Goal: Task Accomplishment & Management: Use online tool/utility

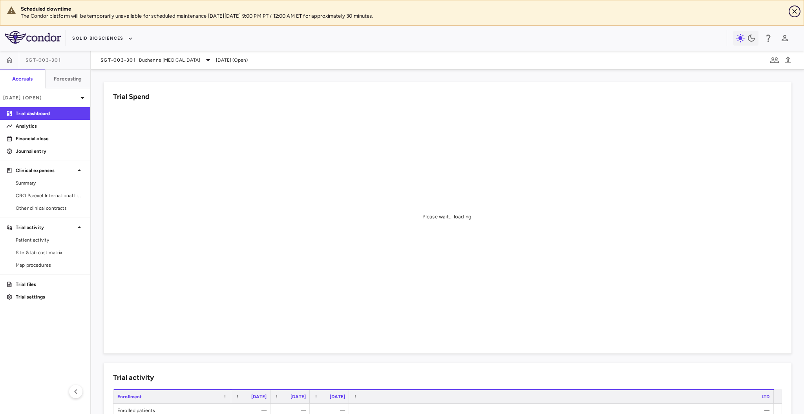
click at [711, 13] on icon "Close" at bounding box center [794, 11] width 8 height 8
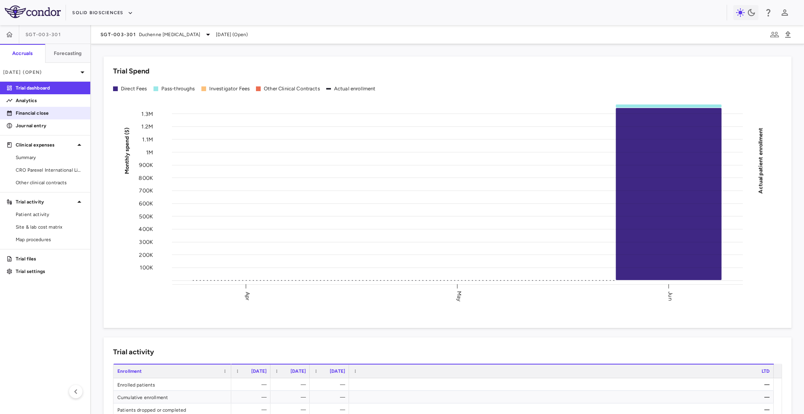
click at [42, 114] on p "Financial close" at bounding box center [50, 112] width 68 height 7
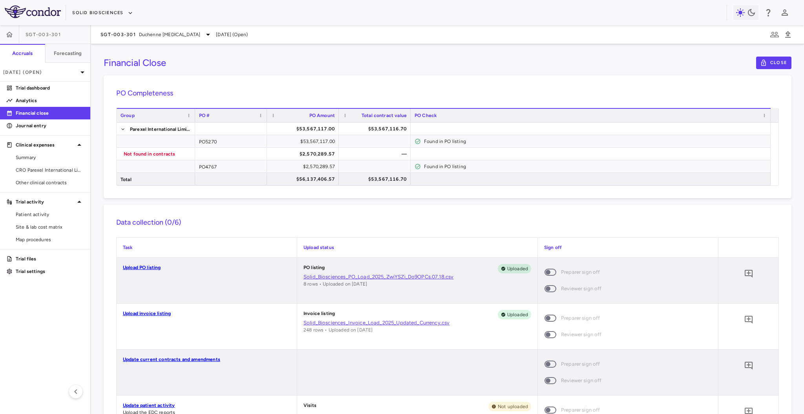
click at [333, 313] on link "Solid_Biosciences_Invoice_Load_2025_Updated_Currency.csv" at bounding box center [417, 322] width 228 height 7
click at [148, 312] on link "Upload invoice listing" at bounding box center [147, 312] width 48 height 5
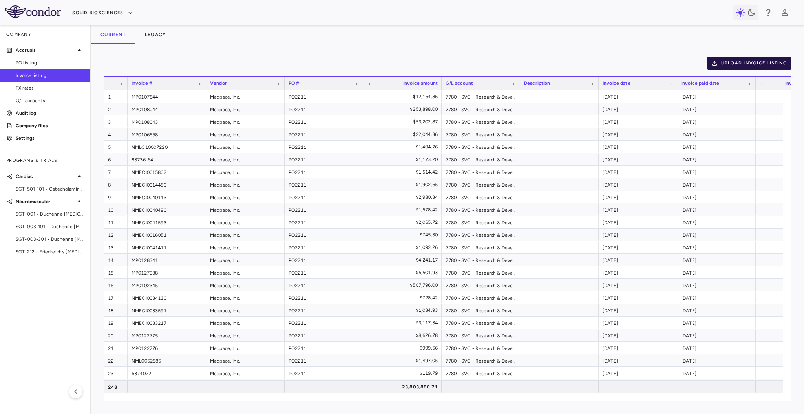
click at [711, 61] on button "Upload invoice listing" at bounding box center [749, 63] width 85 height 13
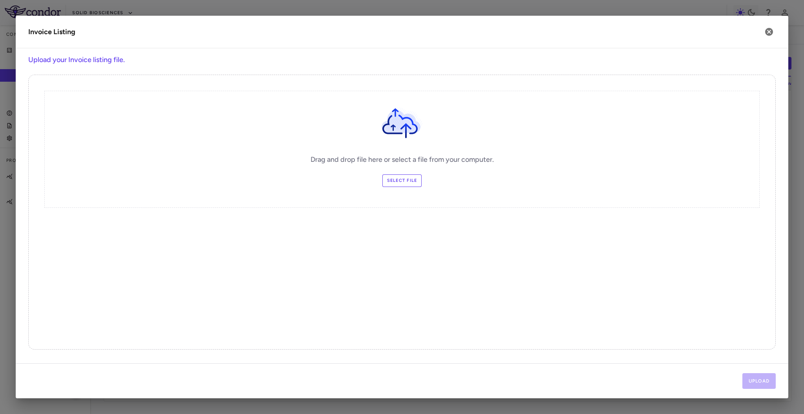
click at [403, 187] on div "Drag and drop file here or select a file from your computer. Select file" at bounding box center [401, 149] width 715 height 117
click at [404, 182] on label "Select file" at bounding box center [402, 180] width 40 height 13
click at [0, 0] on input "Select file" at bounding box center [0, 0] width 0 height 0
click at [711, 313] on button "Upload" at bounding box center [759, 381] width 34 height 16
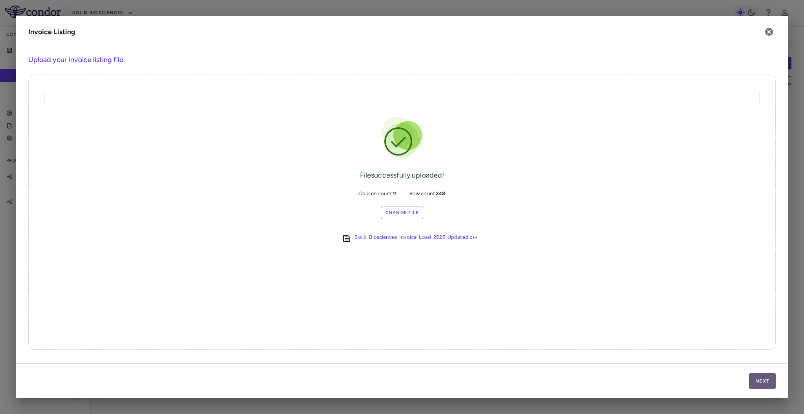
click at [711, 313] on button "Next" at bounding box center [762, 381] width 27 height 16
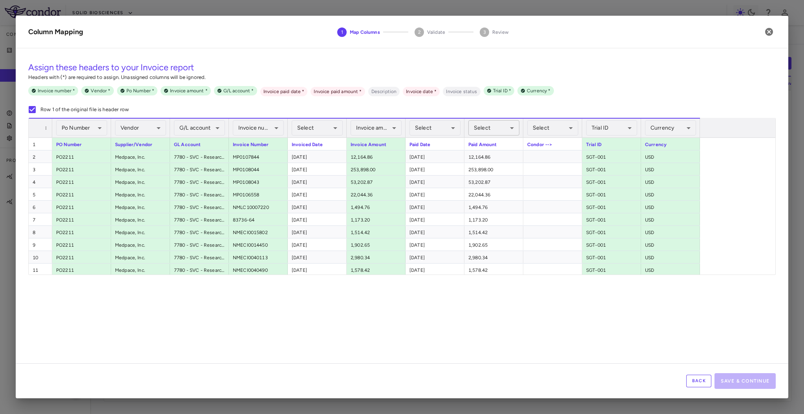
click at [499, 131] on body "Skip to sidebar Skip to main content Solid Biosciences Company Accruals PO list…" at bounding box center [402, 207] width 804 height 414
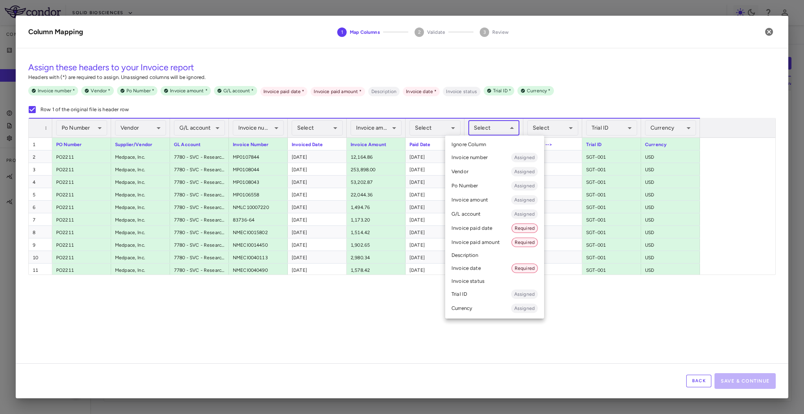
click at [489, 242] on li "Invoice paid amount Required" at bounding box center [494, 242] width 99 height 14
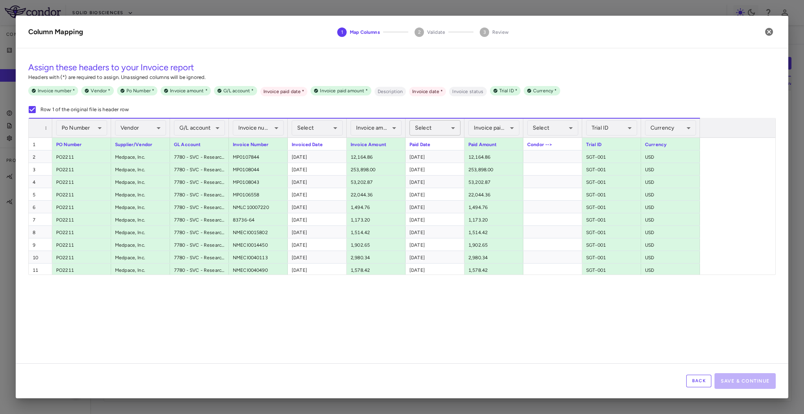
click at [430, 129] on body "Skip to sidebar Skip to main content Solid Biosciences Company Accruals PO list…" at bounding box center [402, 207] width 804 height 414
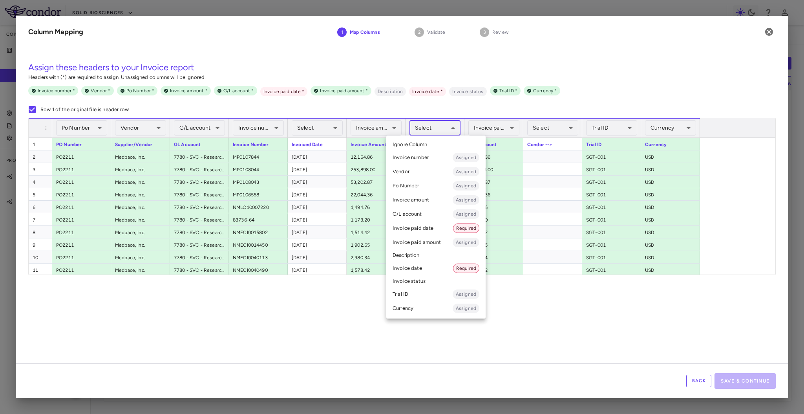
click at [437, 229] on li "Invoice paid date Required" at bounding box center [435, 228] width 99 height 14
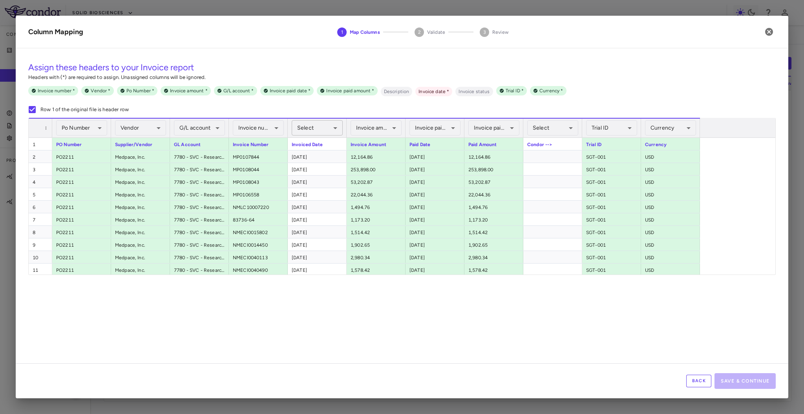
click at [310, 132] on body "Skip to sidebar Skip to main content Solid Biosciences Company Accruals PO list…" at bounding box center [402, 207] width 804 height 414
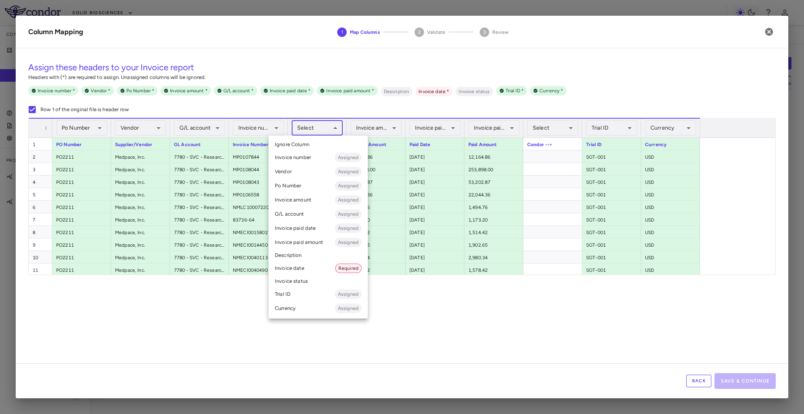
click at [315, 261] on li "Invoice date Required" at bounding box center [317, 268] width 99 height 14
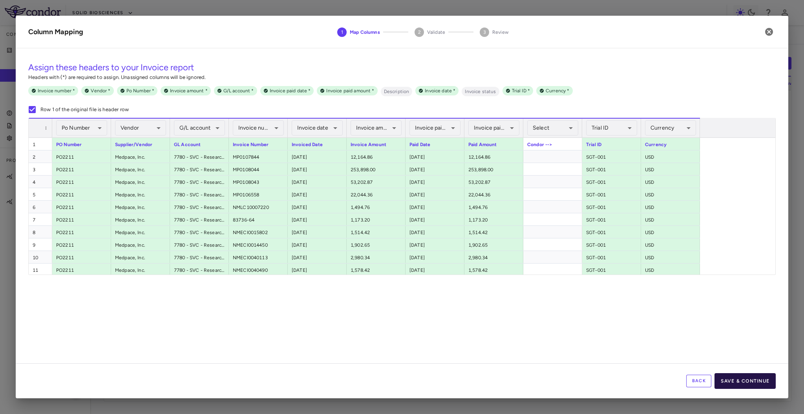
click at [711, 313] on button "Save & Continue" at bounding box center [744, 381] width 61 height 16
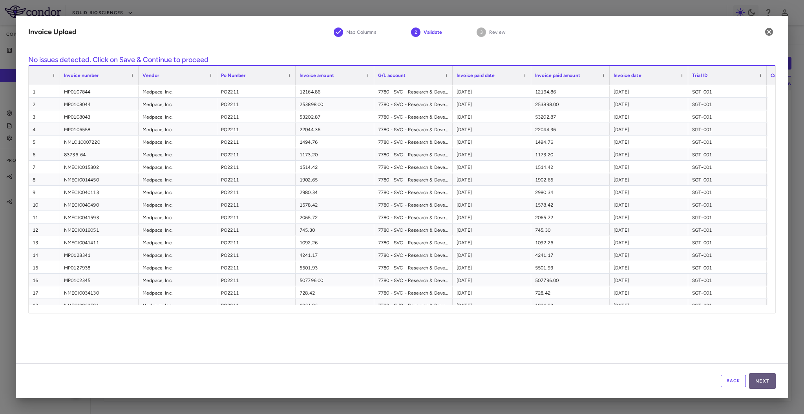
click at [711, 313] on button "Next" at bounding box center [762, 381] width 27 height 16
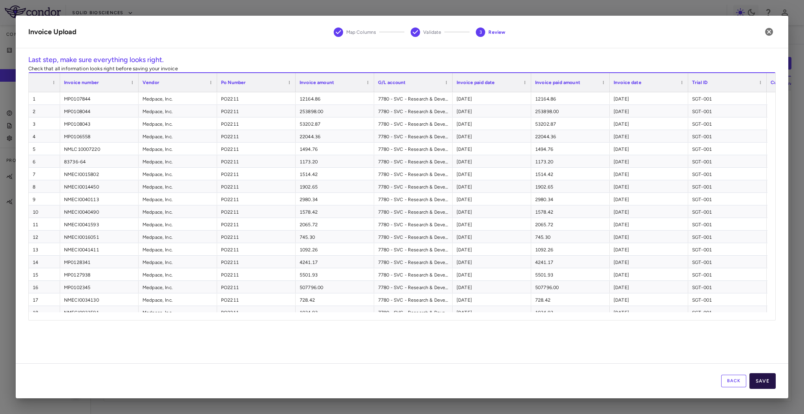
click at [711, 313] on button "Save" at bounding box center [762, 381] width 26 height 16
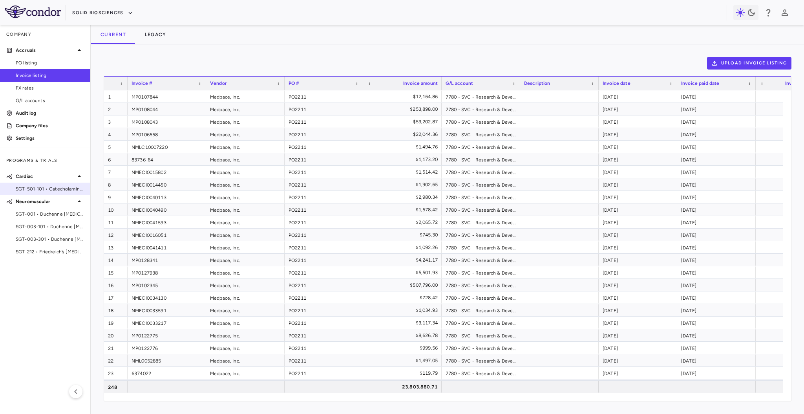
click at [36, 190] on span "SGT-501-101 • Catecholaminergic Polymorphic [MEDICAL_DATA]" at bounding box center [50, 188] width 68 height 7
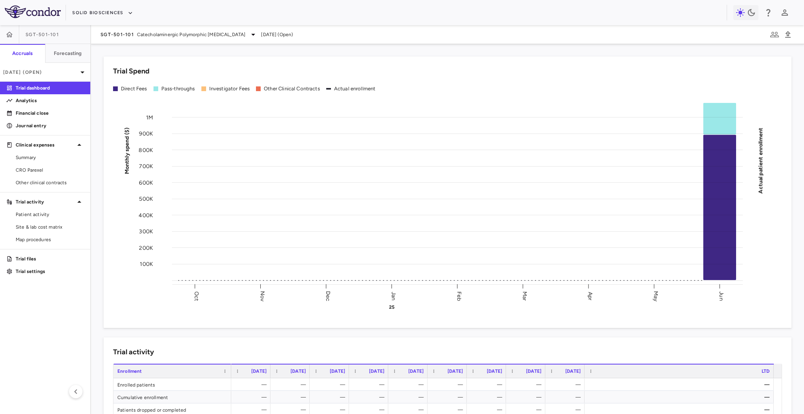
click at [160, 40] on div "SGT-501-101 Catecholaminergic Polymorphic [MEDICAL_DATA] [DATE] (Open)" at bounding box center [447, 34] width 712 height 19
click at [165, 38] on div "SGT-501-101 Catecholaminergic Polymorphic [MEDICAL_DATA]" at bounding box center [178, 34] width 157 height 9
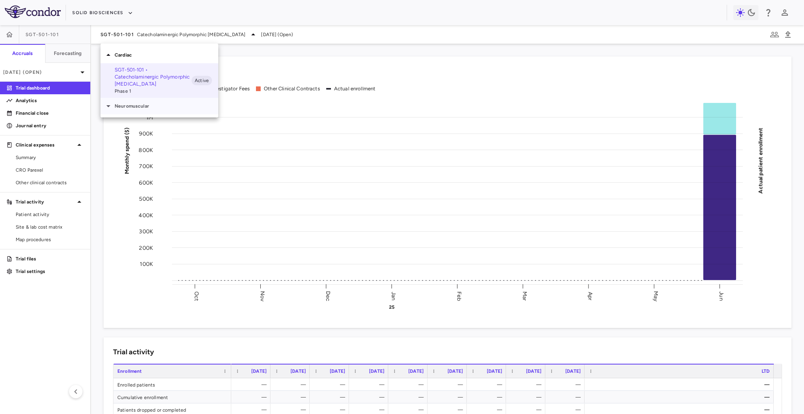
click at [157, 104] on p "Neuromuscular" at bounding box center [167, 105] width 104 height 7
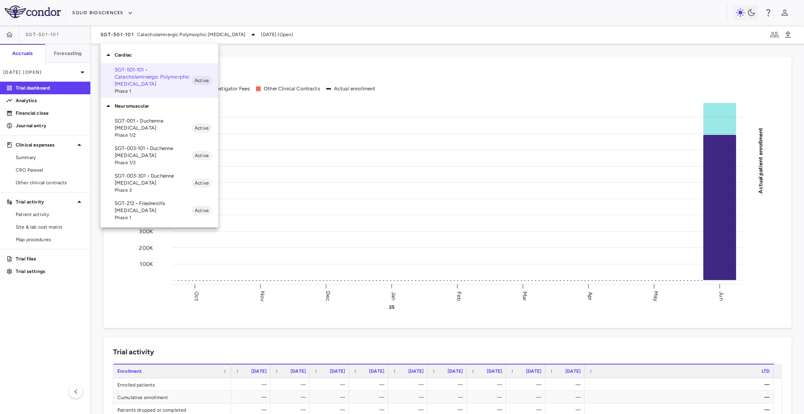
click at [158, 131] on span "Phase 1/2" at bounding box center [153, 134] width 77 height 7
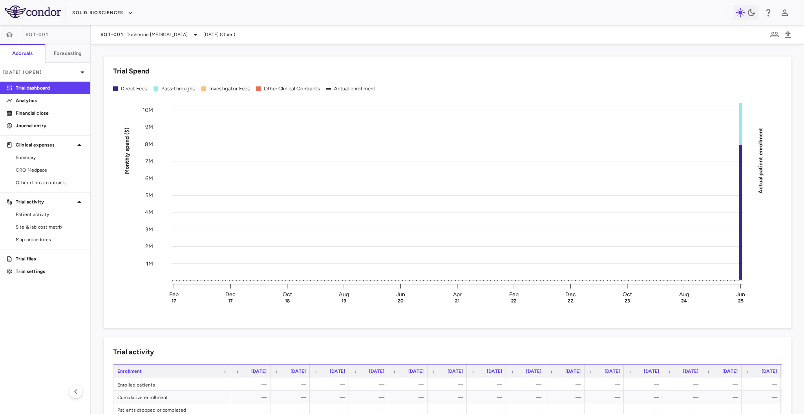
drag, startPoint x: 100, startPoint y: 194, endPoint x: 102, endPoint y: 173, distance: 21.6
click at [101, 177] on div "Trial Spend Direct Fees Pass-throughs Investigator Fees Other Clinical Contract…" at bounding box center [442, 187] width 697 height 281
click at [102, 172] on div "Trial Spend Direct Fees Pass-throughs Investigator Fees Other Clinical Contract…" at bounding box center [442, 187] width 697 height 281
click at [43, 104] on link "Analytics" at bounding box center [45, 101] width 90 height 12
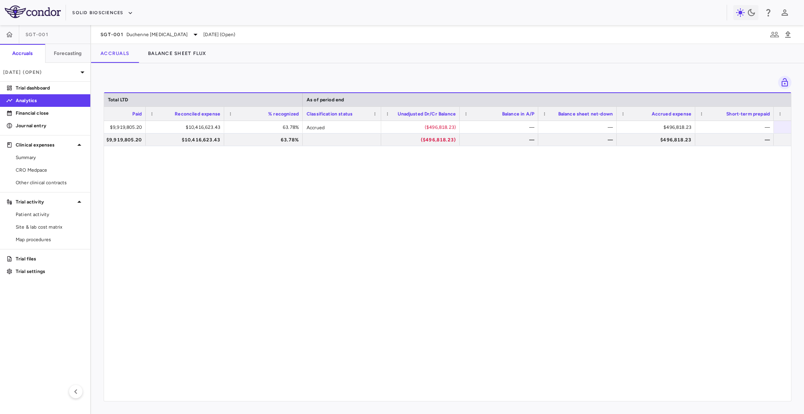
click at [446, 175] on div "$9,919,805.20 $10,416,623.43 63.78% Accrued ($496,818.23) — — $496,818.23 — $0.…" at bounding box center [447, 257] width 687 height 272
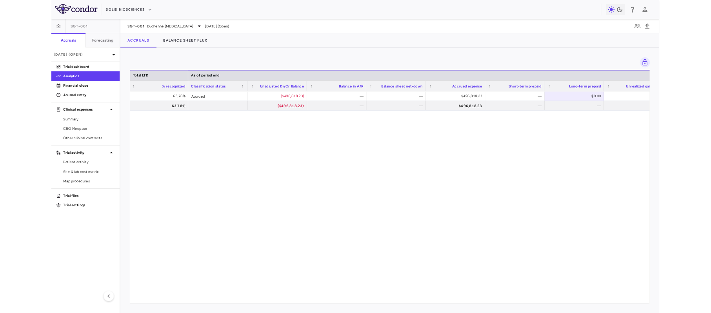
scroll to position [0, 804]
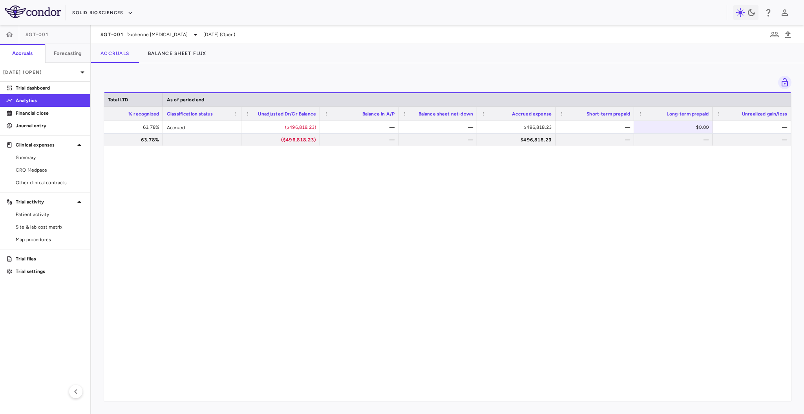
drag, startPoint x: 681, startPoint y: 158, endPoint x: 683, endPoint y: 181, distance: 23.3
click at [681, 158] on div "$10,416,623.43 63.78% Accrued ($496,818.23) — — $496,818.23 — $0.00 — $10,416,6…" at bounding box center [447, 257] width 687 height 272
click at [608, 175] on div "$10,416,623.43 63.78% Accrued ($496,818.23) — — $496,818.23 — $0.00 — $10,416,6…" at bounding box center [447, 257] width 687 height 272
click at [121, 41] on div "SGT-001 Duchenne [MEDICAL_DATA] [DATE] (Open)" at bounding box center [447, 34] width 712 height 19
click at [123, 36] on div "SGT-001 Duchenne [MEDICAL_DATA]" at bounding box center [150, 34] width 100 height 9
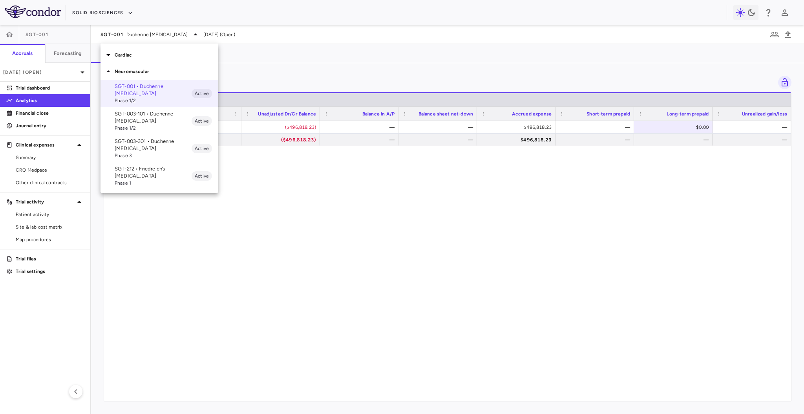
drag, startPoint x: 363, startPoint y: 240, endPoint x: 217, endPoint y: 368, distance: 194.1
click at [363, 240] on div at bounding box center [402, 207] width 804 height 414
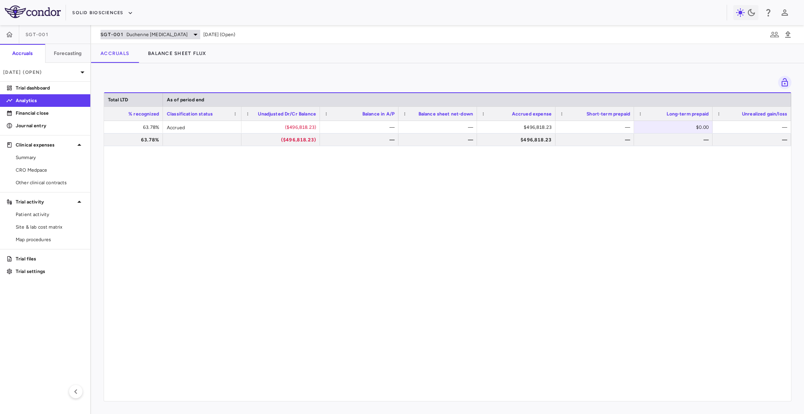
click at [143, 30] on div "SGT-001 Duchenne [MEDICAL_DATA]" at bounding box center [150, 34] width 100 height 9
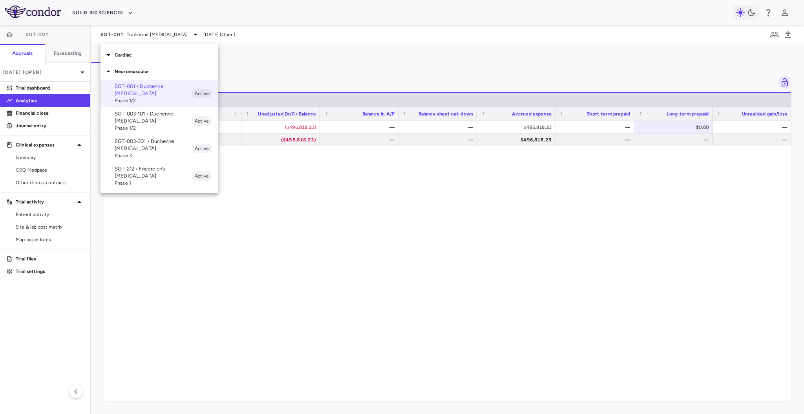
click at [158, 118] on p "SGT-003-101 • Duchenne [MEDICAL_DATA]" at bounding box center [153, 117] width 77 height 14
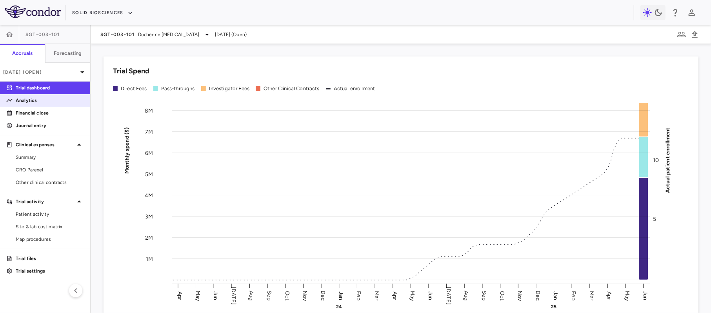
click at [51, 101] on p "Analytics" at bounding box center [50, 100] width 68 height 7
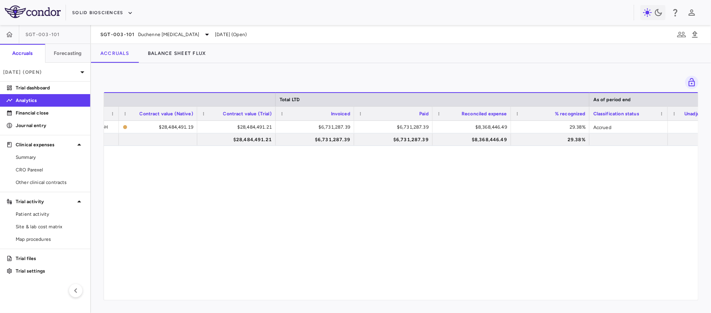
scroll to position [0, 490]
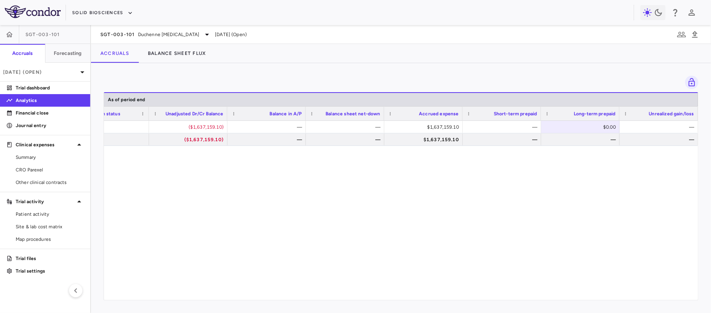
click at [309, 237] on div "29.38% Accrued ($1,637,159.10) — — $1,637,159.10 — $0.00 — 29.38% ($1,637,159.1…" at bounding box center [401, 206] width 594 height 171
click at [151, 32] on span "Duchenne [MEDICAL_DATA]" at bounding box center [168, 34] width 61 height 7
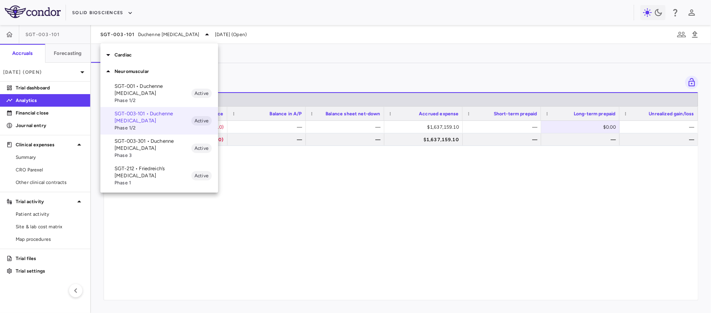
click at [154, 148] on p "SGT-003-301 • Duchenne [MEDICAL_DATA]" at bounding box center [153, 145] width 77 height 14
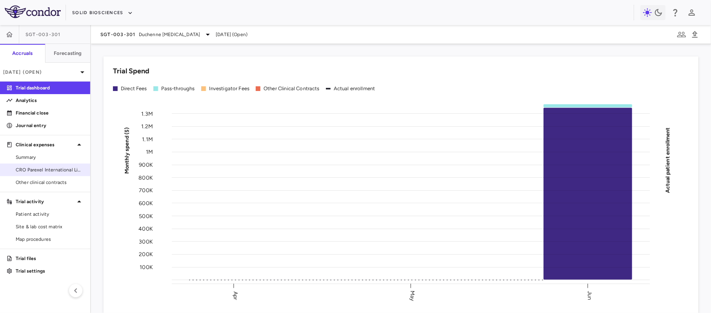
click at [57, 168] on span "CRO Parexel International Limited" at bounding box center [50, 169] width 68 height 7
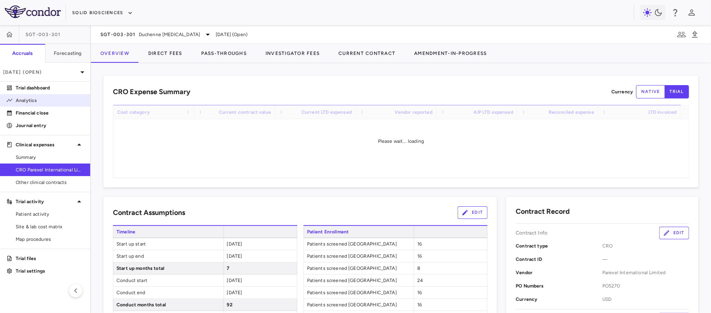
click at [57, 99] on p "Analytics" at bounding box center [50, 100] width 68 height 7
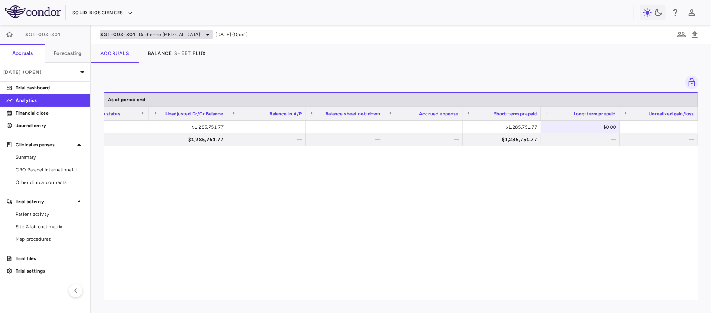
click at [190, 28] on div "SGT-003-301 Duchenne [MEDICAL_DATA] [DATE] (Open)" at bounding box center [401, 34] width 620 height 19
click at [187, 31] on span "Duchenne [MEDICAL_DATA]" at bounding box center [169, 34] width 61 height 7
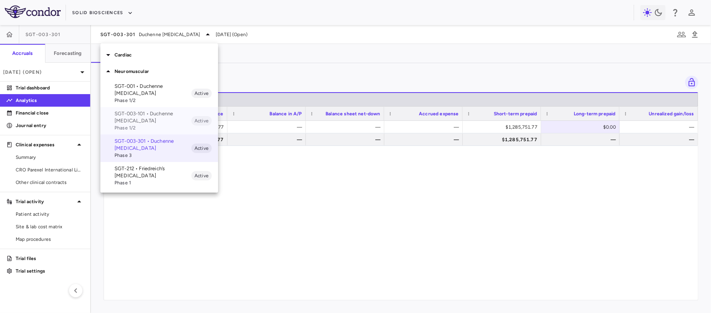
click at [153, 118] on p "SGT-003-101 • Duchenne [MEDICAL_DATA]" at bounding box center [153, 117] width 77 height 14
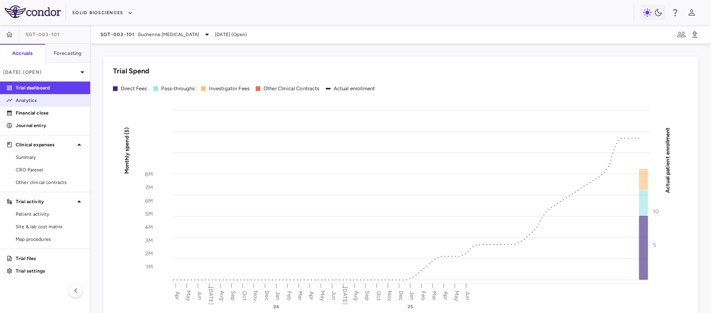
click at [65, 98] on p "Analytics" at bounding box center [50, 100] width 68 height 7
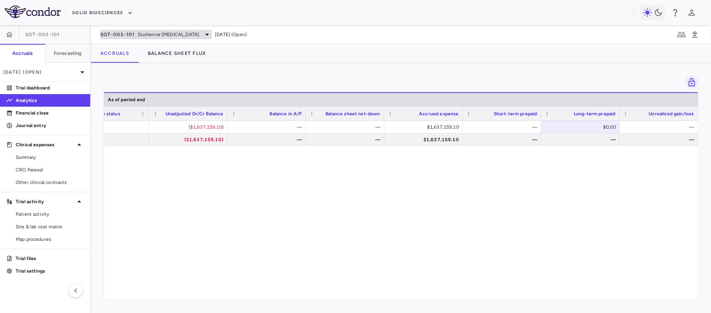
click at [139, 30] on div "SGT-003-101 Duchenne [MEDICAL_DATA]" at bounding box center [155, 34] width 111 height 9
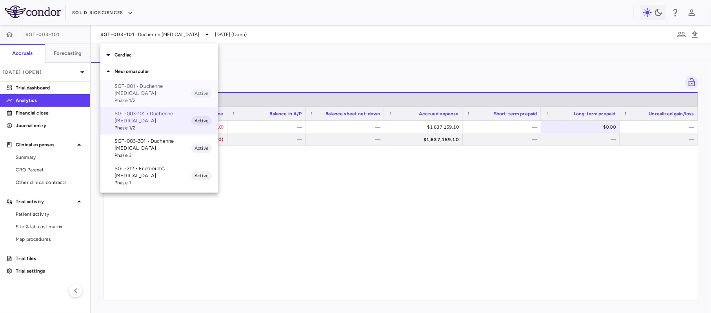
click at [146, 88] on p "SGT-001 • Duchenne [MEDICAL_DATA]" at bounding box center [153, 90] width 77 height 14
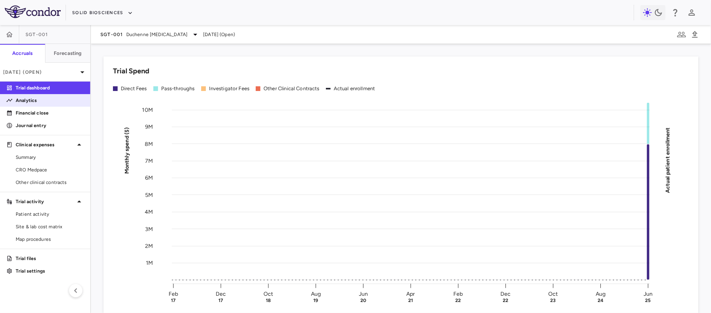
click at [36, 104] on link "Analytics" at bounding box center [45, 101] width 90 height 12
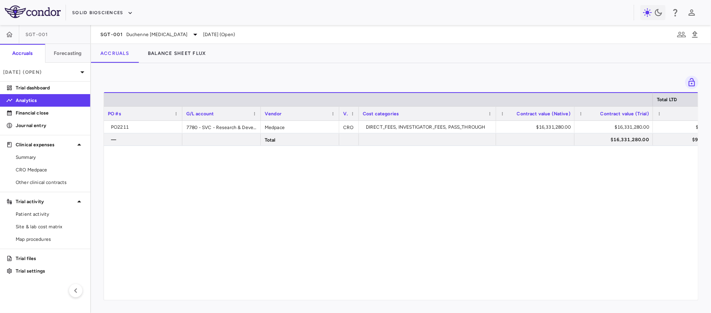
click at [298, 297] on div "Total LTD PO #s G/L account Vendor Vendor type" at bounding box center [401, 196] width 594 height 208
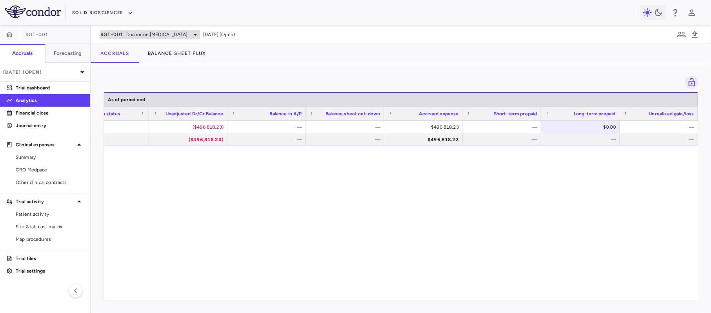
click at [155, 38] on div "SGT-001 Duchenne [MEDICAL_DATA]" at bounding box center [150, 34] width 100 height 9
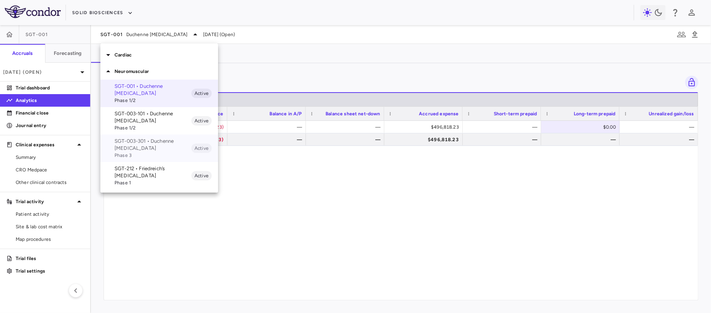
click at [145, 146] on p "SGT-003-301 • Duchenne [MEDICAL_DATA]" at bounding box center [153, 145] width 77 height 14
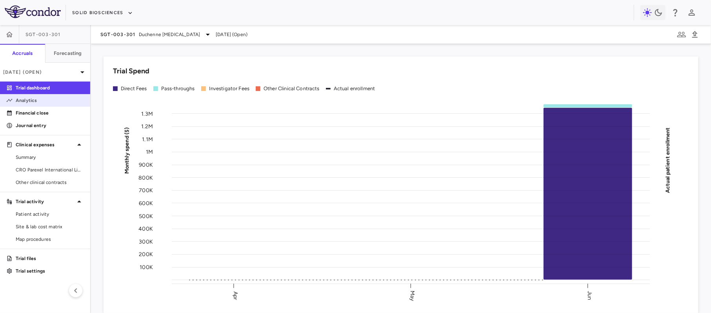
click at [46, 102] on p "Analytics" at bounding box center [50, 100] width 68 height 7
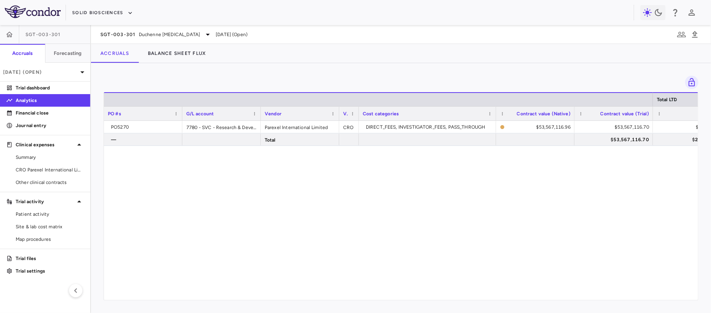
scroll to position [0, 78]
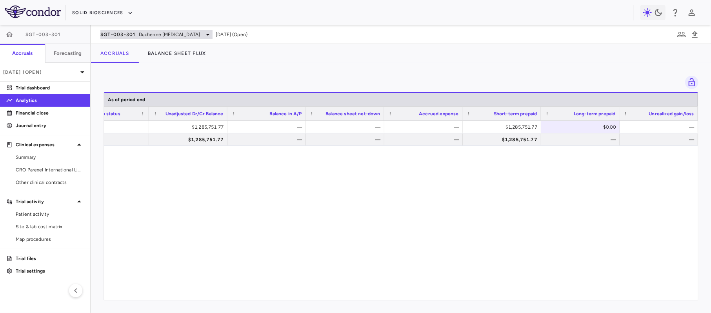
click at [154, 38] on div "SGT-003-301 Duchenne [MEDICAL_DATA]" at bounding box center [156, 34] width 112 height 9
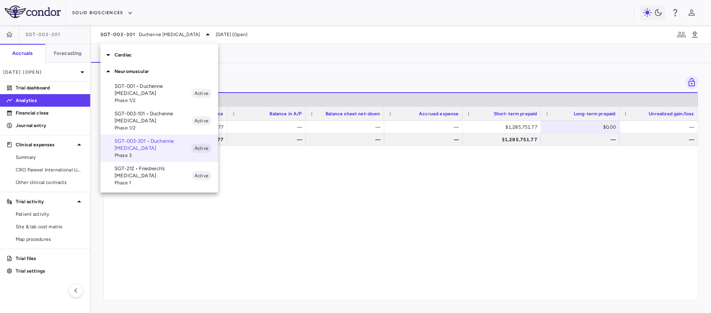
click at [166, 162] on div "SGT-212 • Friedreich’s [MEDICAL_DATA] Phase 1 Active" at bounding box center [159, 175] width 118 height 27
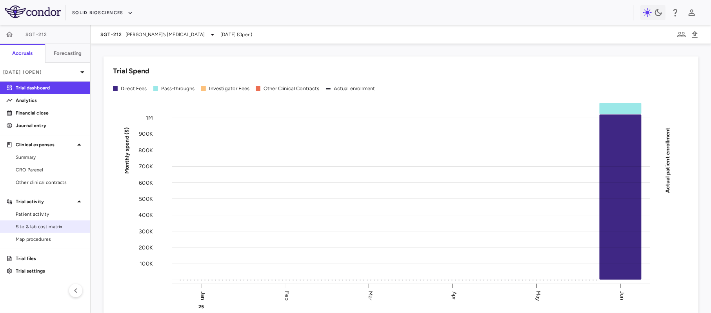
click at [45, 224] on span "Site & lab cost matrix" at bounding box center [50, 226] width 68 height 7
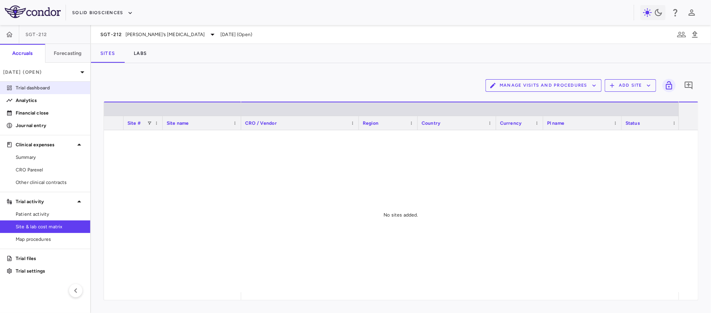
click at [43, 92] on link "Trial dashboard" at bounding box center [45, 88] width 90 height 12
click at [47, 96] on link "Analytics" at bounding box center [45, 101] width 90 height 12
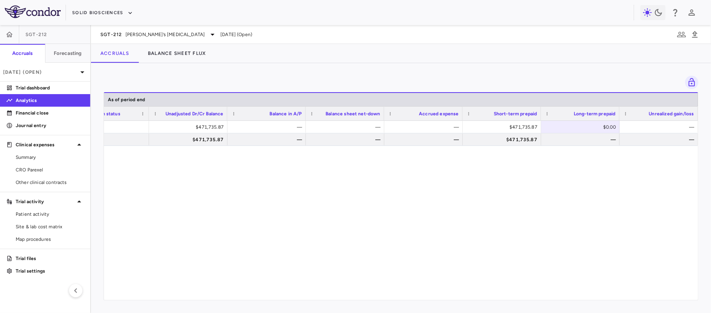
drag, startPoint x: 310, startPoint y: 243, endPoint x: 407, endPoint y: 256, distance: 98.2
click at [313, 243] on div "6.30% Deferred $471,735.87 — — — $471,735.87 $0.00 — 6.30% $471,735.87 — — — $4…" at bounding box center [401, 206] width 594 height 171
click at [157, 33] on span "[PERSON_NAME]’s [MEDICAL_DATA]" at bounding box center [166, 34] width 80 height 7
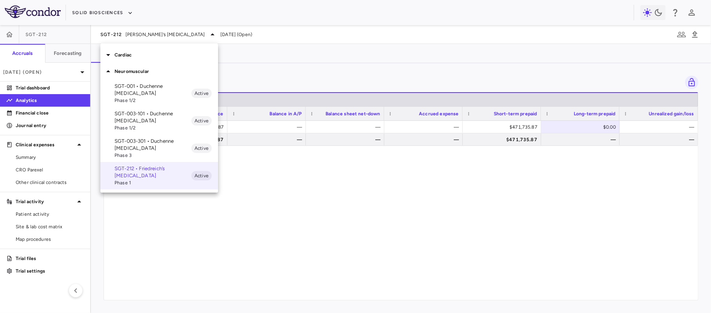
click at [129, 60] on div "Cardiac" at bounding box center [159, 55] width 118 height 16
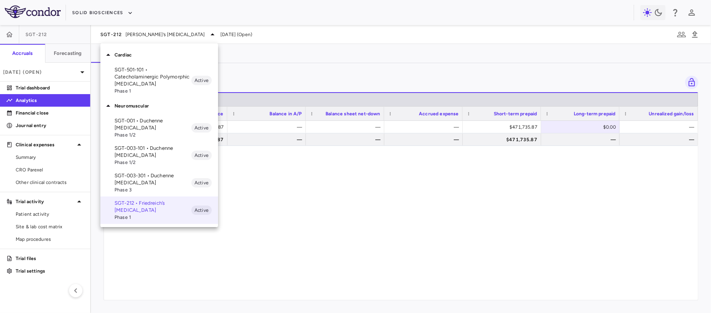
click at [129, 76] on p "SGT-501-101 • Catecholaminergic Polymorphic [MEDICAL_DATA]" at bounding box center [153, 76] width 77 height 21
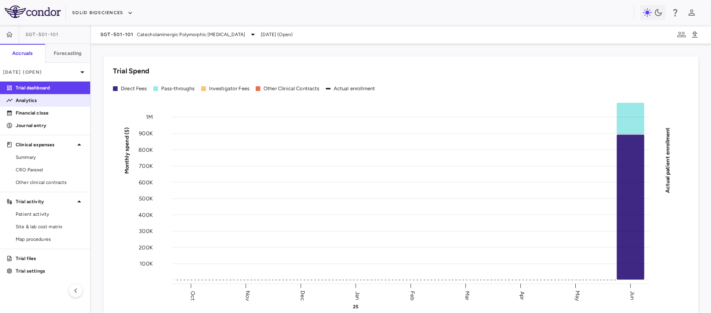
click at [32, 104] on p "Analytics" at bounding box center [50, 100] width 68 height 7
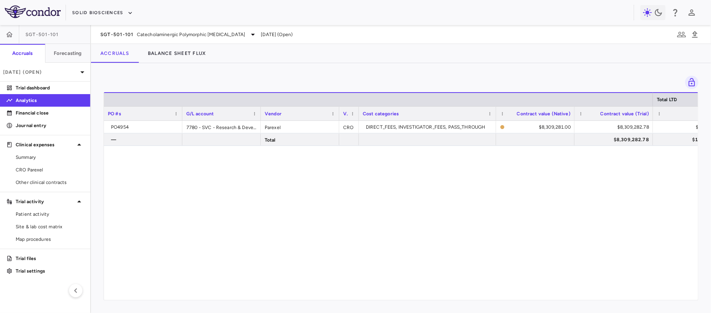
drag, startPoint x: 299, startPoint y: 292, endPoint x: 307, endPoint y: 292, distance: 8.2
click at [307, 292] on div "PO4954 7780 - SVC - Research & Development : Trials Expense Parexel CRO DIRECT_…" at bounding box center [401, 206] width 594 height 171
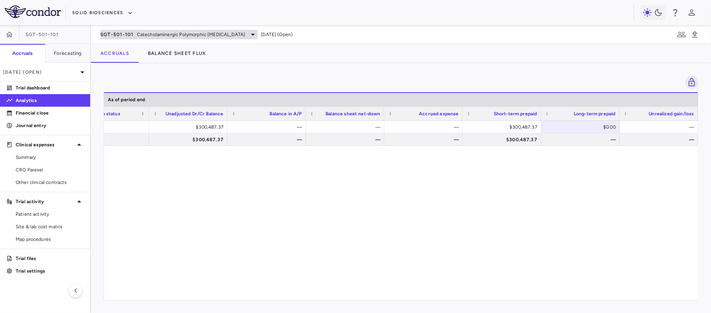
click at [154, 36] on span "Catecholaminergic Polymorphic [MEDICAL_DATA]" at bounding box center [191, 34] width 109 height 7
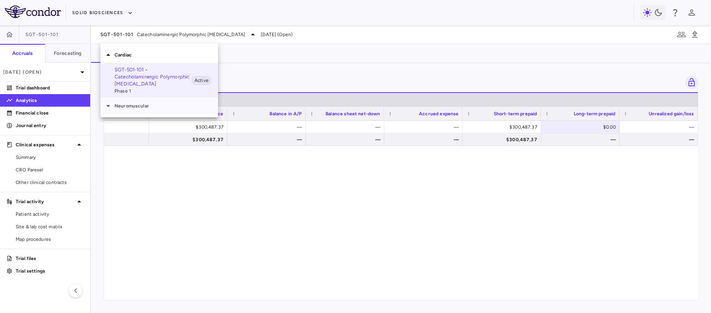
click at [140, 104] on p "Neuromuscular" at bounding box center [167, 105] width 104 height 7
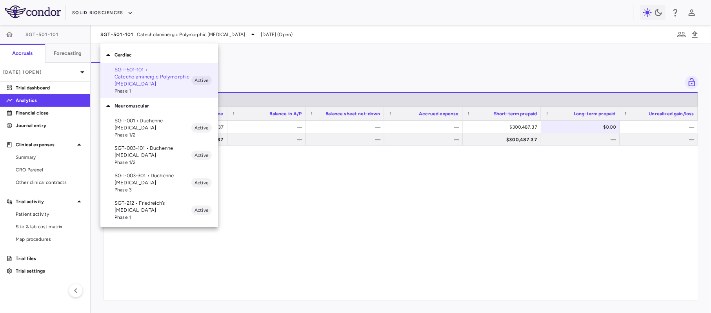
click at [162, 214] on span "Phase 1" at bounding box center [153, 217] width 77 height 7
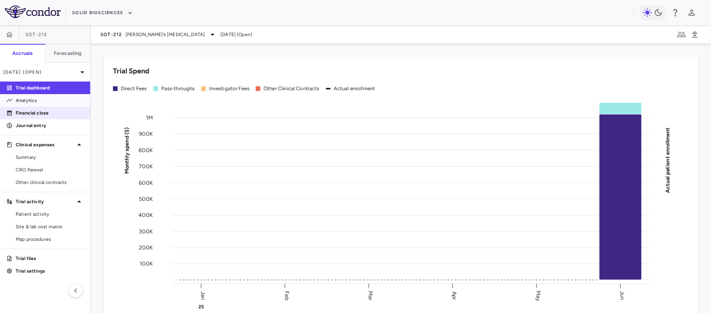
drag, startPoint x: 49, startPoint y: 101, endPoint x: 57, endPoint y: 107, distance: 10.4
click at [49, 101] on p "Analytics" at bounding box center [50, 100] width 68 height 7
